Goal: Obtain resource: Download file/media

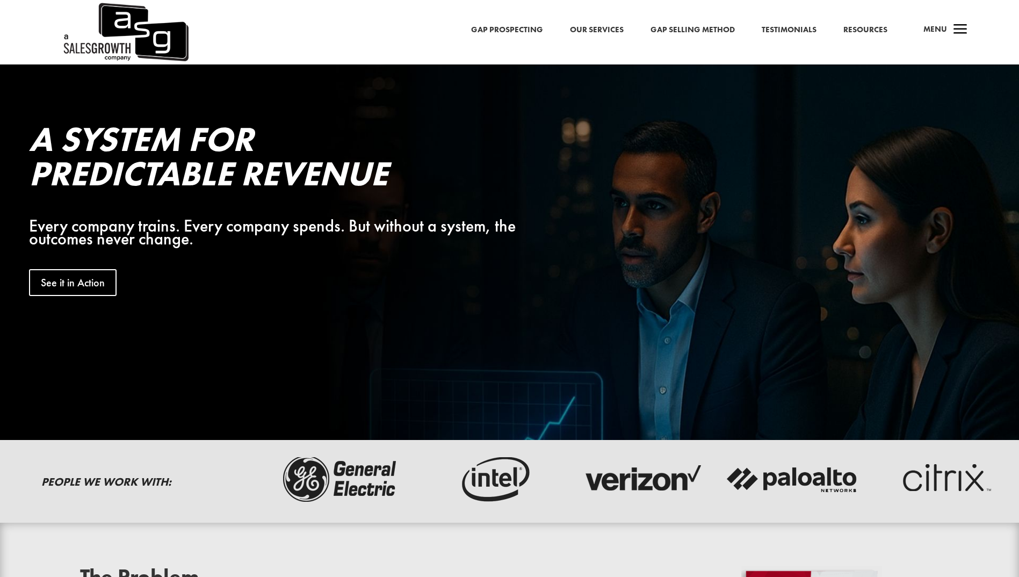
scroll to position [322, 0]
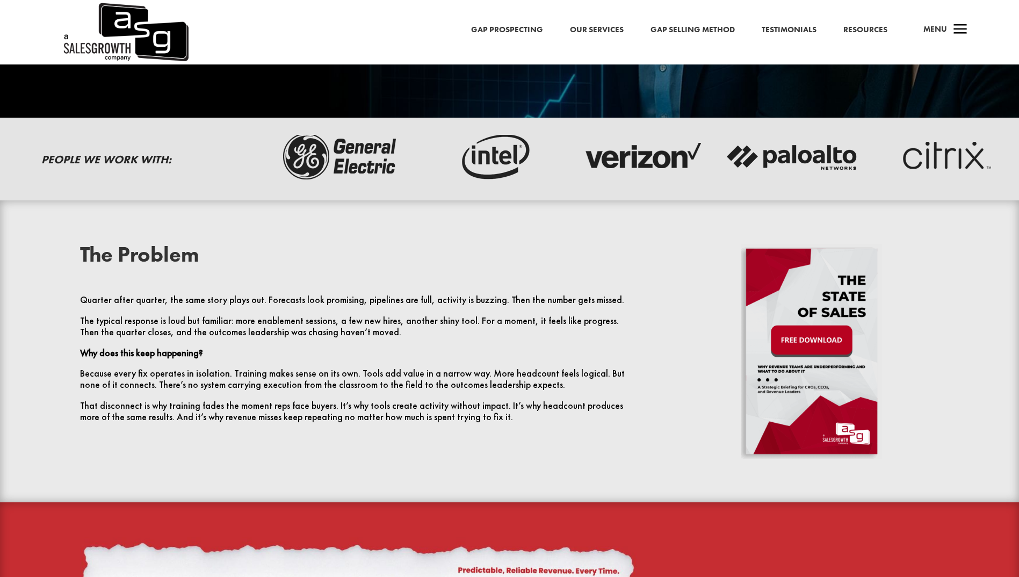
click at [816, 342] on img at bounding box center [811, 351] width 141 height 215
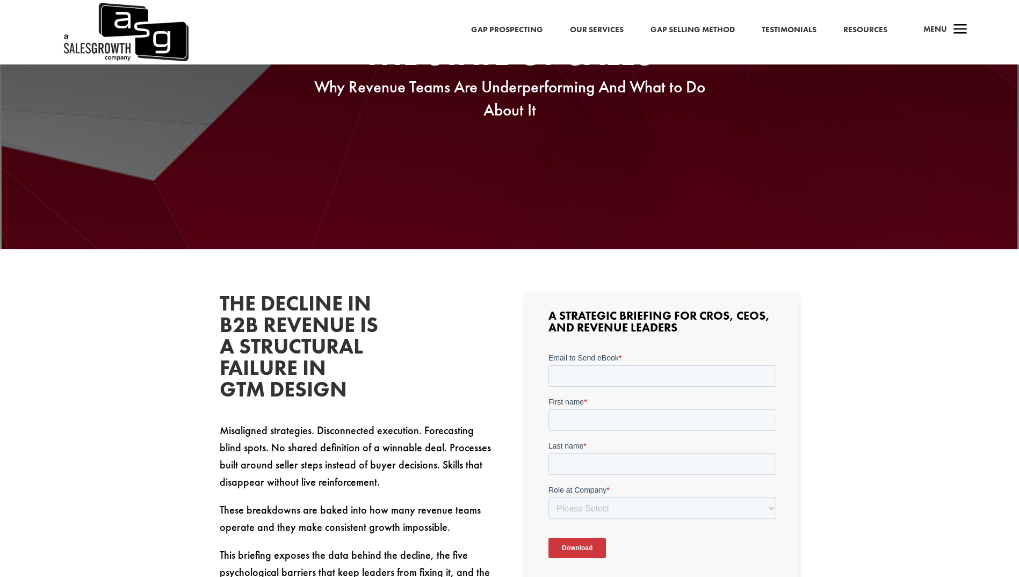
scroll to position [215, 0]
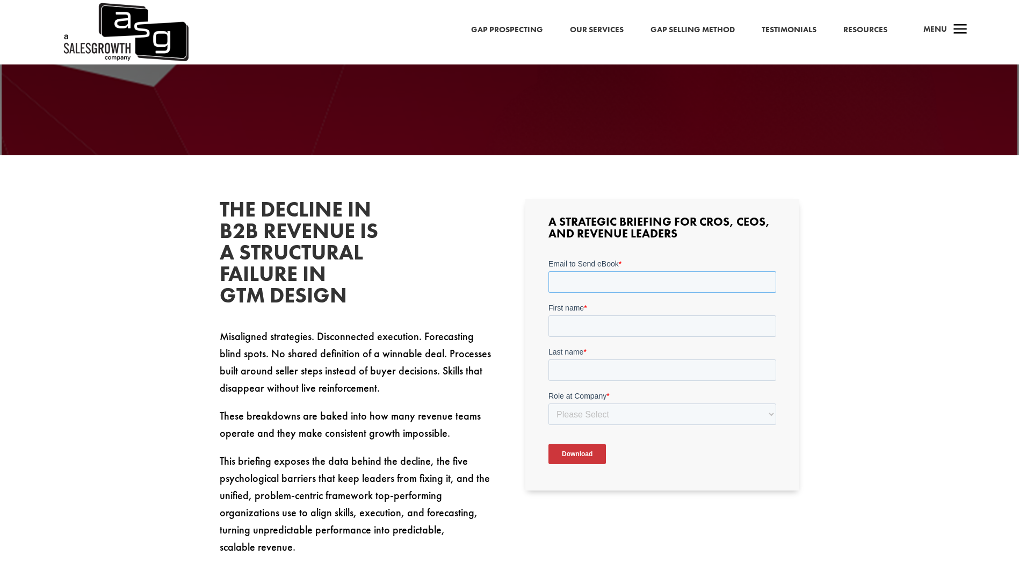
click at [577, 279] on input "Email to Send eBook *" at bounding box center [662, 281] width 228 height 21
type input "jordi.planell@hexagon.com"
click at [585, 324] on input "First name *" at bounding box center [662, 325] width 228 height 21
type input "Jordi"
click at [592, 371] on input "Last name *" at bounding box center [662, 369] width 228 height 21
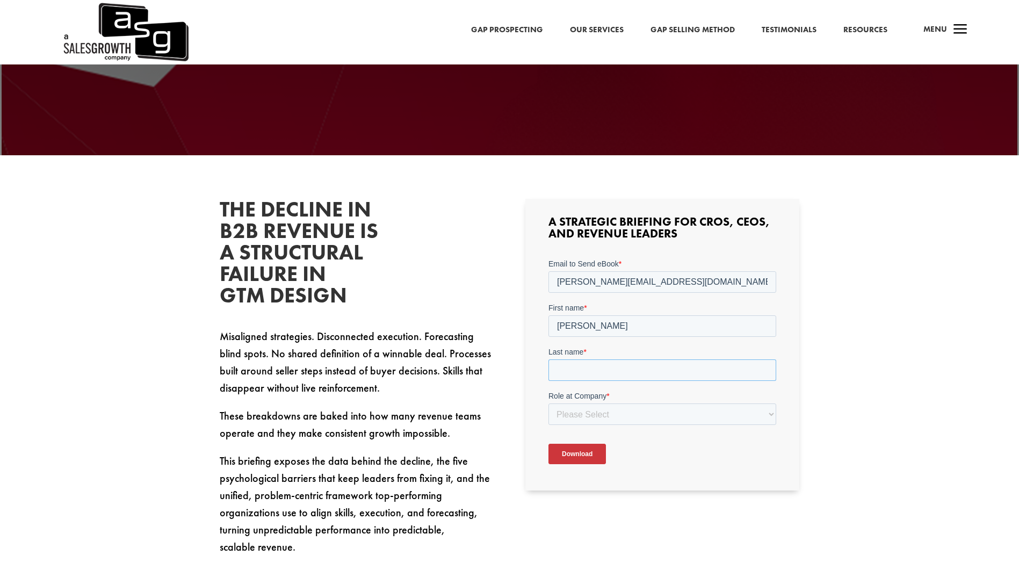
type input "Planell"
click at [597, 413] on select "Please Select C-Level (CRO, CSO, etc) Senior Leadership (VP of Sales, VP of Ena…" at bounding box center [662, 413] width 228 height 21
select select "Director/Manager (Sales Director, Regional Sales Manager, etc)"
click at [548, 403] on select "Please Select C-Level (CRO, CSO, etc) Senior Leadership (VP of Sales, VP of Ena…" at bounding box center [662, 413] width 228 height 21
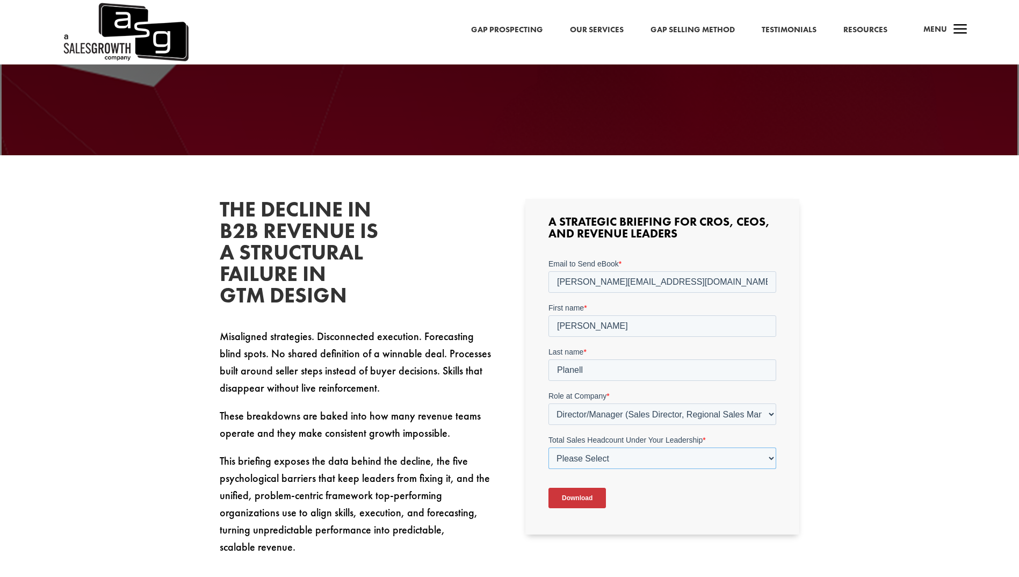
click at [608, 455] on select "Please Select Just Me 1-9 10-19 20-49 50-99 100+" at bounding box center [662, 457] width 228 height 21
select select "10-19"
click at [548, 447] on select "Please Select Just Me 1-9 10-19 20-49 50-99 100+" at bounding box center [662, 457] width 228 height 21
click at [588, 496] on input "Download" at bounding box center [576, 498] width 57 height 20
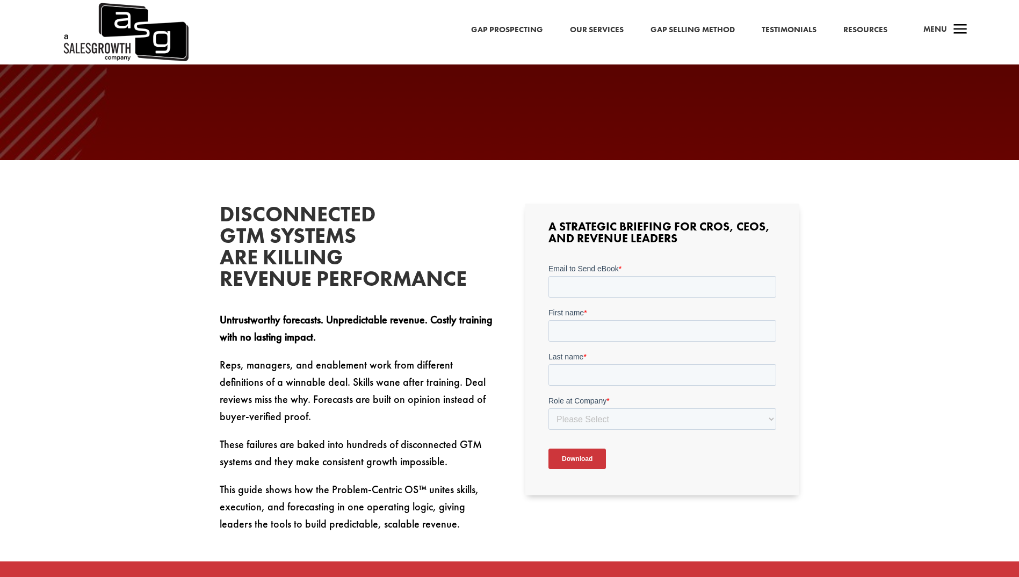
scroll to position [215, 0]
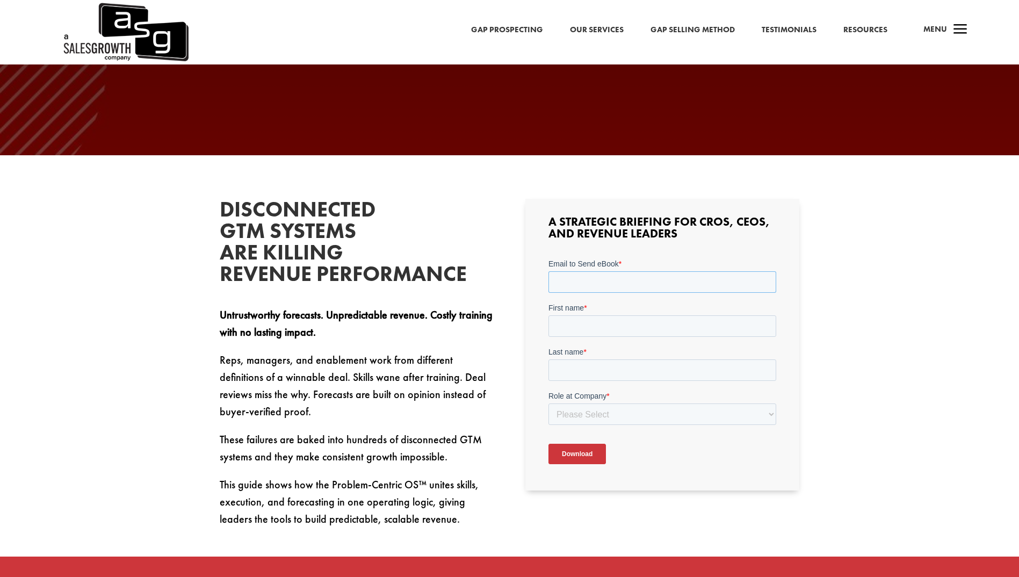
click at [595, 280] on input "Email to Send eBook *" at bounding box center [662, 281] width 228 height 21
type input "jordi.planell@hexagon.com"
click at [600, 322] on input "First name *" at bounding box center [662, 325] width 228 height 21
type input "Jordi"
click at [599, 368] on input "Last name *" at bounding box center [662, 369] width 228 height 21
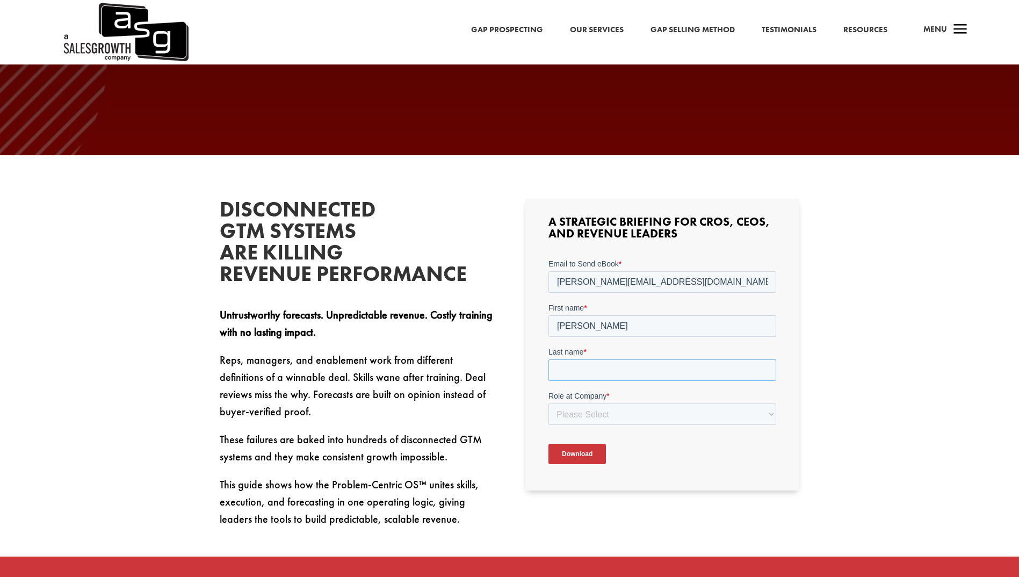
type input "Planell"
click at [606, 415] on select "Please Select C-Level (CRO, CSO, etc) Senior Leadership (VP of Sales, VP of Ena…" at bounding box center [662, 413] width 228 height 21
select select "Director/Manager (Sales Director, Regional Sales Manager, etc)"
click at [548, 403] on select "Please Select C-Level (CRO, CSO, etc) Senior Leadership (VP of Sales, VP of Ena…" at bounding box center [662, 413] width 228 height 21
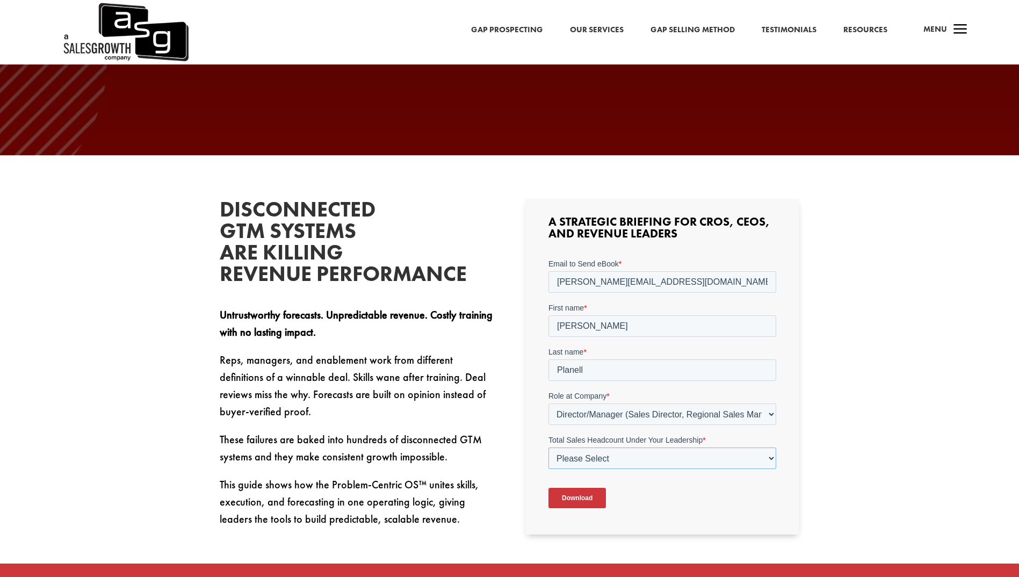
click at [604, 453] on select "Please Select Just Me 1-9 10-19 20-49 50-99 100+" at bounding box center [662, 457] width 228 height 21
select select "10-19"
click at [548, 447] on select "Please Select Just Me 1-9 10-19 20-49 50-99 100+" at bounding box center [662, 457] width 228 height 21
click at [573, 492] on input "Download" at bounding box center [576, 498] width 57 height 20
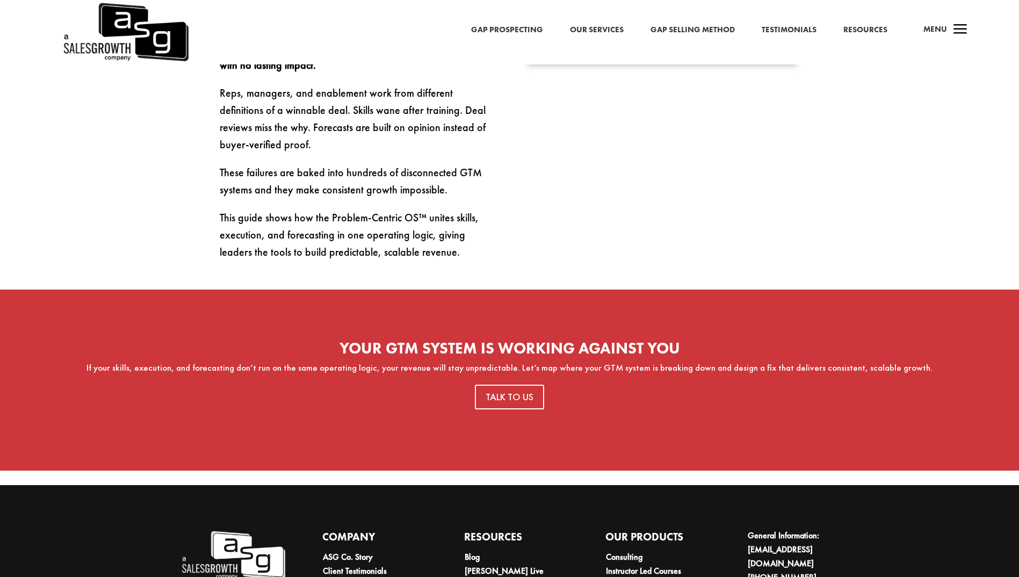
scroll to position [537, 0]
